Goal: Information Seeking & Learning: Learn about a topic

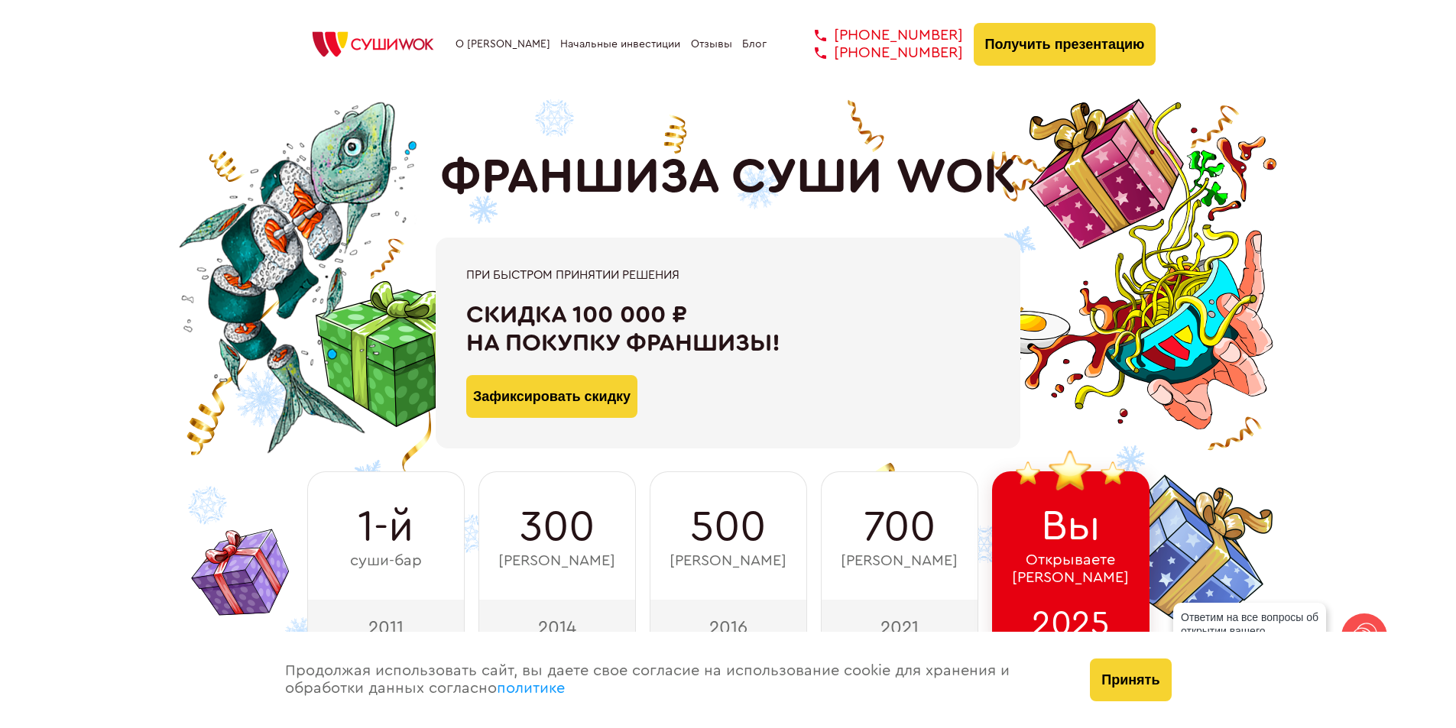
click at [586, 38] on link "Начальные инвестиции" at bounding box center [620, 44] width 120 height 12
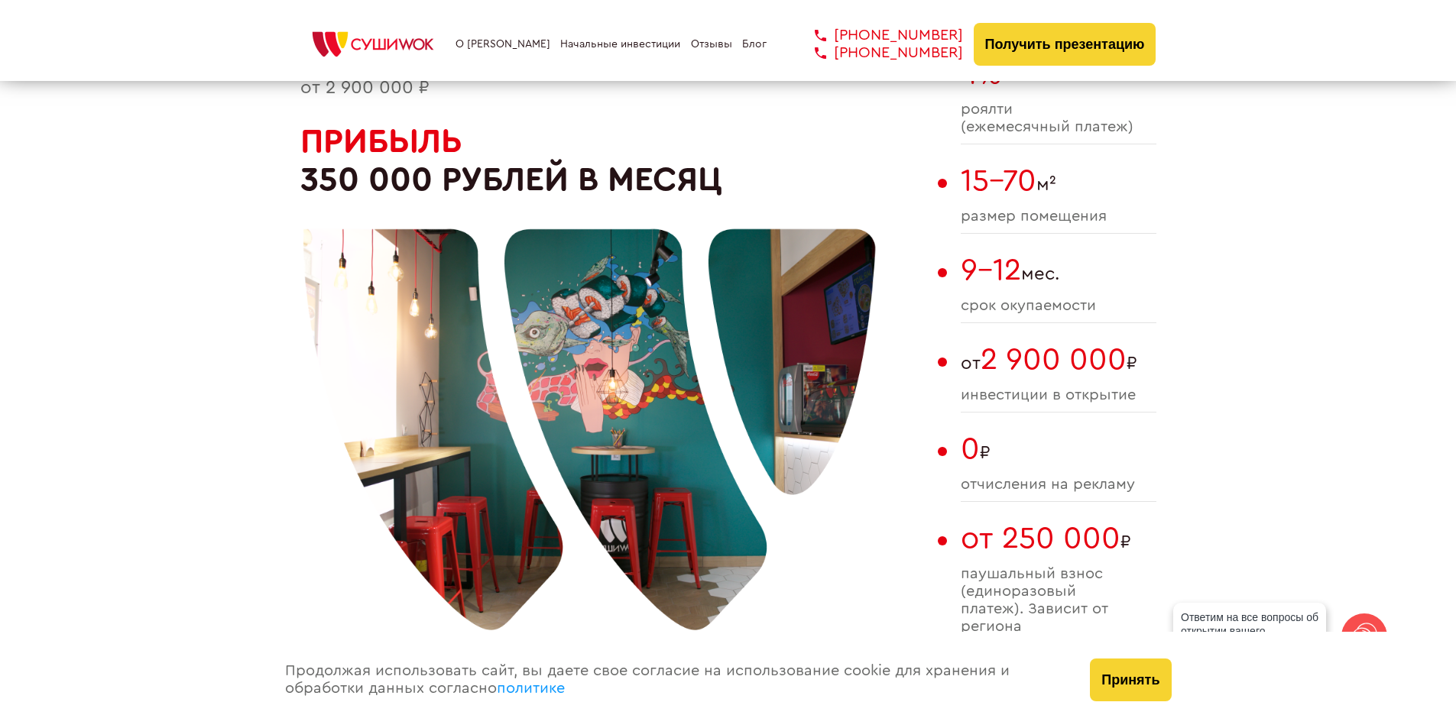
scroll to position [940, 0]
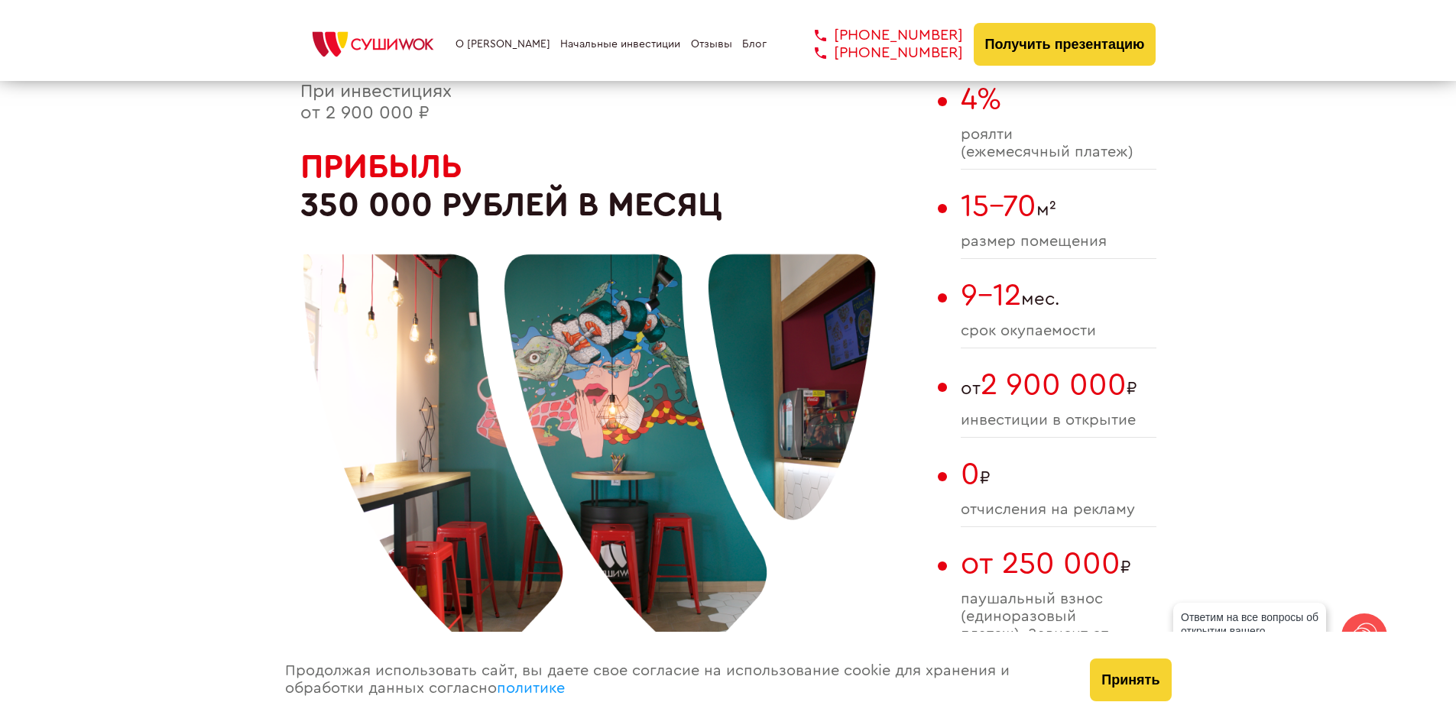
click at [1032, 385] on span "2 900 000" at bounding box center [1054, 385] width 146 height 31
click at [1039, 401] on span "2 900 000" at bounding box center [1054, 385] width 146 height 31
click at [1052, 370] on span "2 900 000" at bounding box center [1054, 385] width 146 height 31
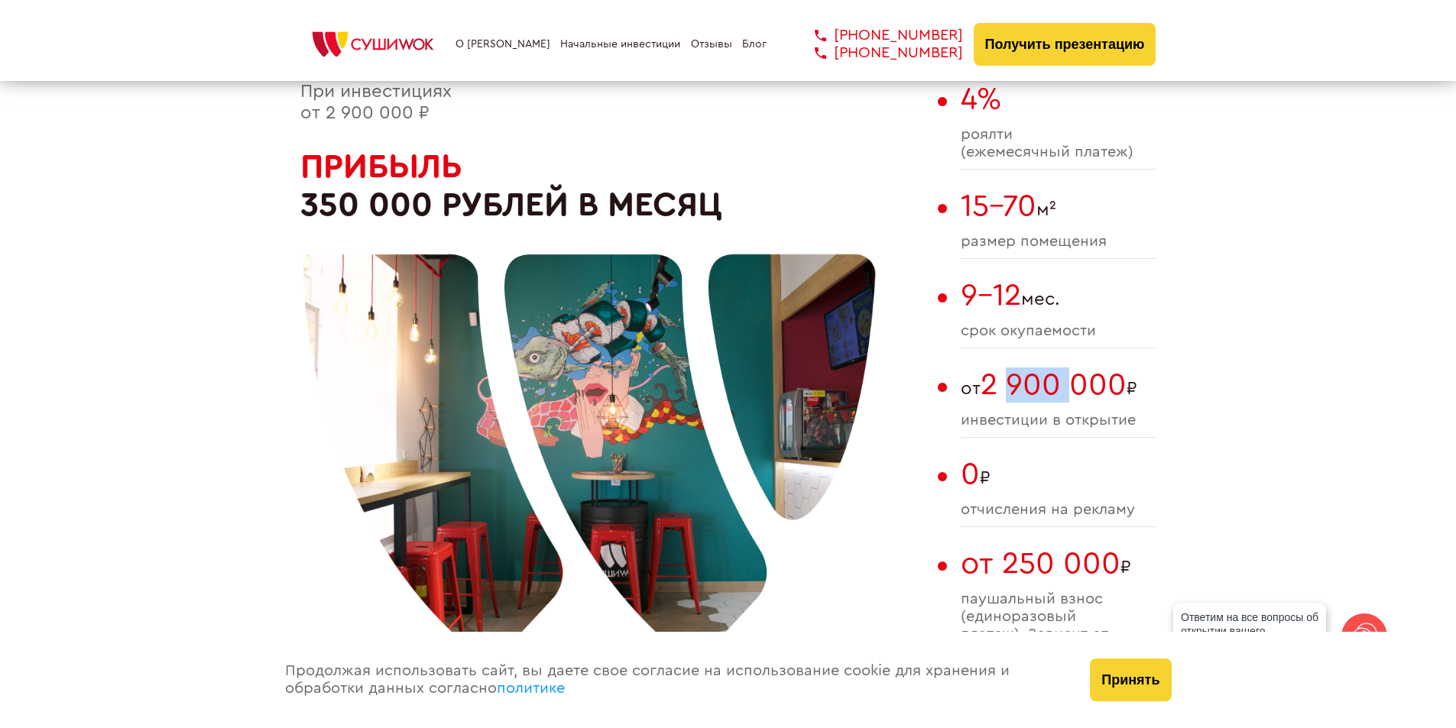
click at [1092, 390] on span "2 900 000" at bounding box center [1054, 385] width 146 height 31
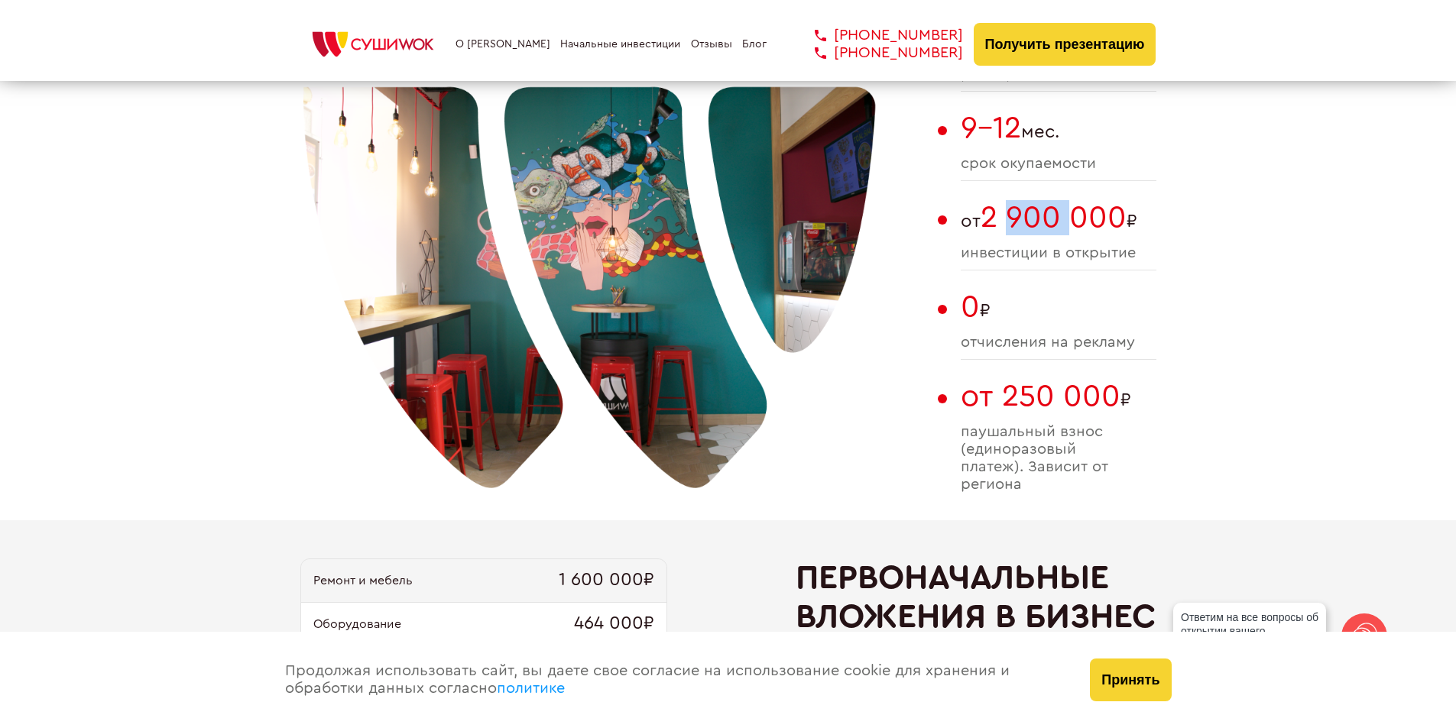
scroll to position [1170, 0]
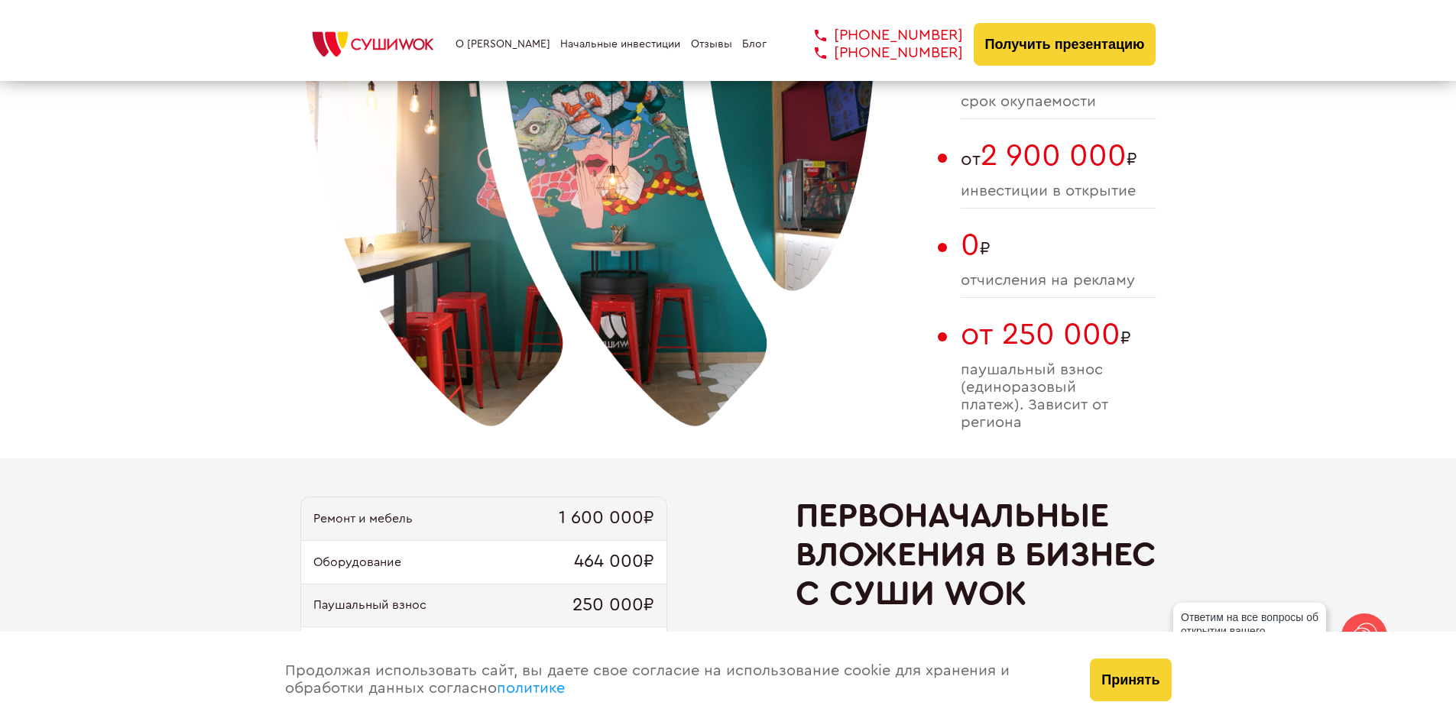
click at [1066, 414] on span "паушальный взнос (единоразовый платеж). Зависит от региона" at bounding box center [1059, 397] width 196 height 70
